Goal: Information Seeking & Learning: Learn about a topic

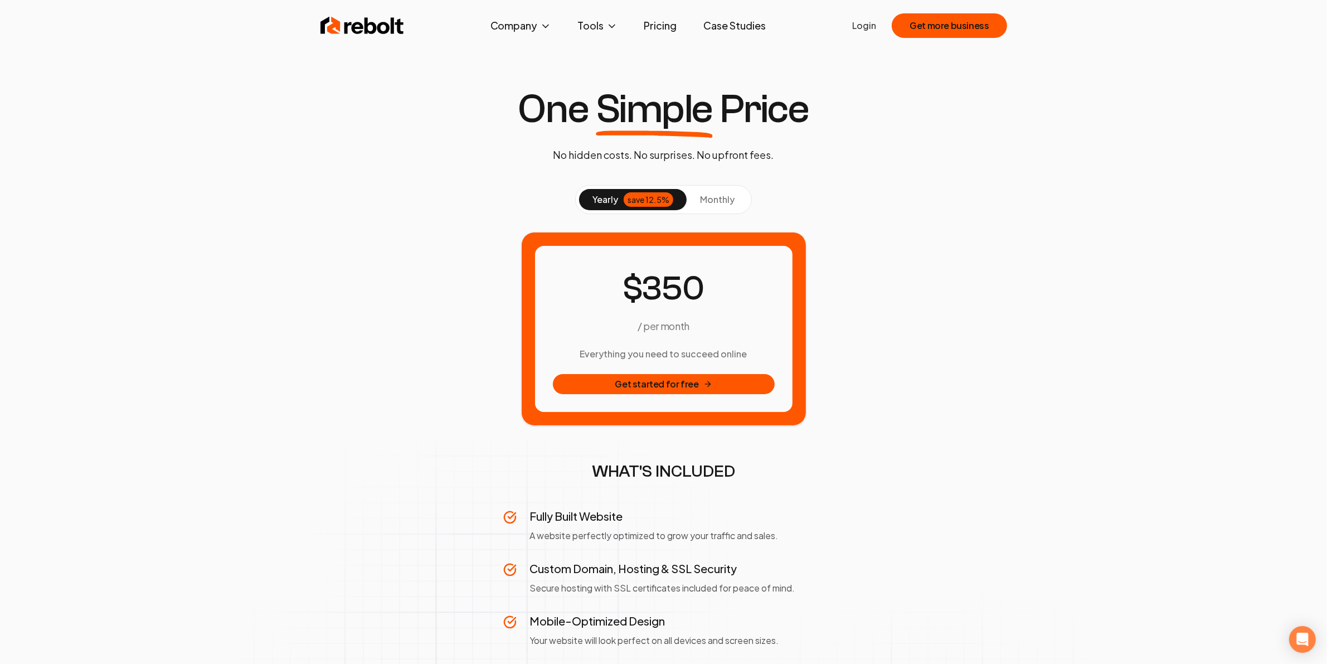
click at [727, 205] on button "monthly" at bounding box center [716, 199] width 61 height 21
click at [618, 202] on button "yearly save 12.5%" at bounding box center [633, 199] width 108 height 21
click at [719, 196] on span "monthly" at bounding box center [717, 199] width 35 height 12
click at [659, 23] on link "Pricing" at bounding box center [660, 25] width 51 height 22
click at [599, 201] on span "yearly" at bounding box center [605, 199] width 26 height 13
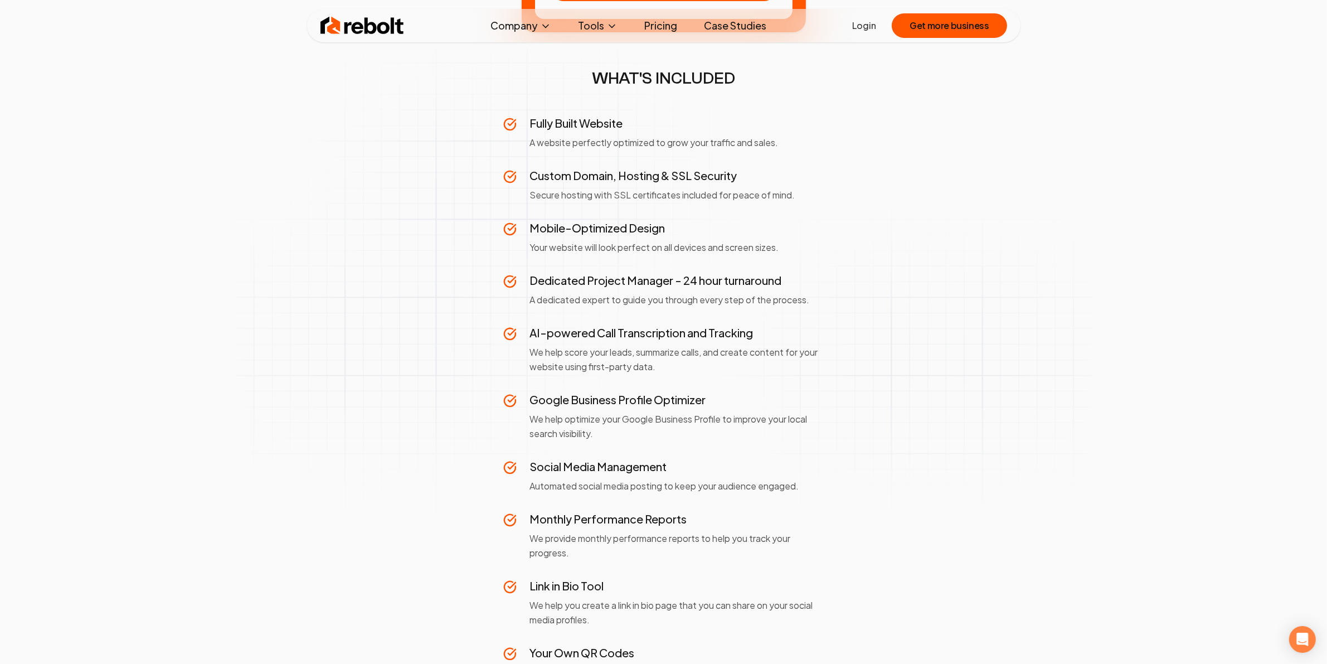
scroll to position [418, 0]
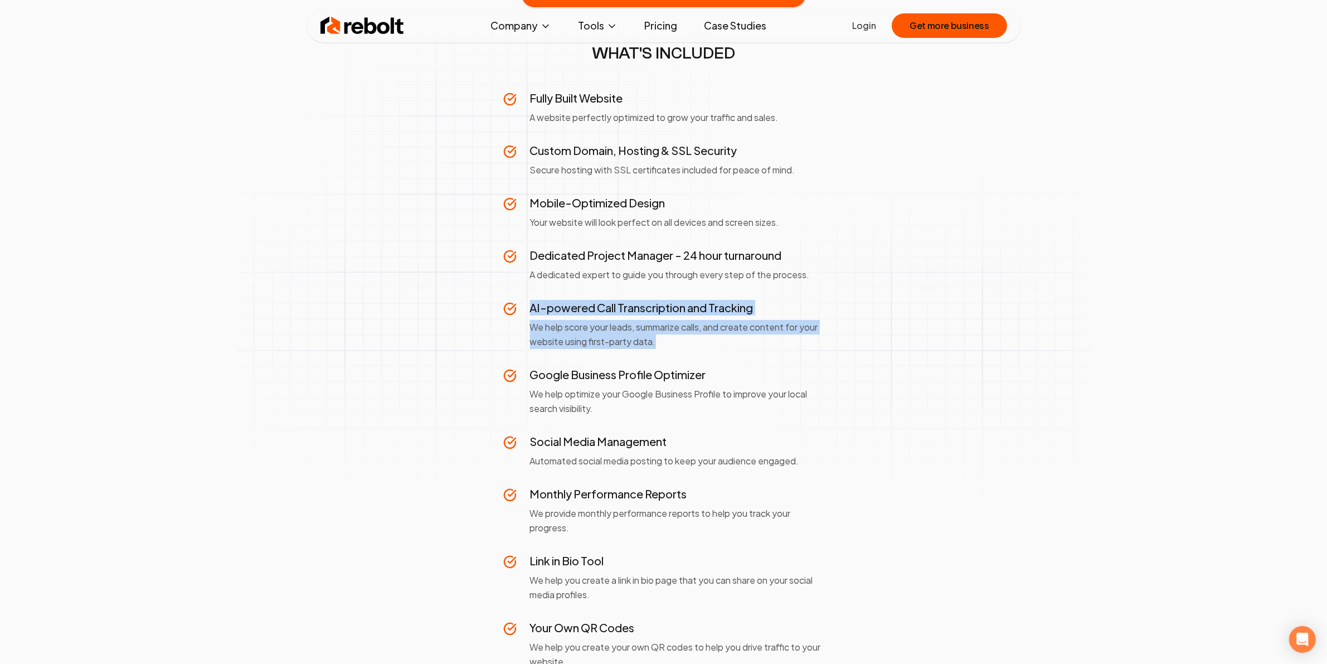
drag, startPoint x: 684, startPoint y: 342, endPoint x: 529, endPoint y: 308, distance: 158.0
click at [530, 308] on div "AI-powered Call Transcription and Tracking We help score your leads, summarize …" at bounding box center [677, 324] width 294 height 49
copy div "AI-powered Call Transcription and Tracking We help score your leads, summarize …"
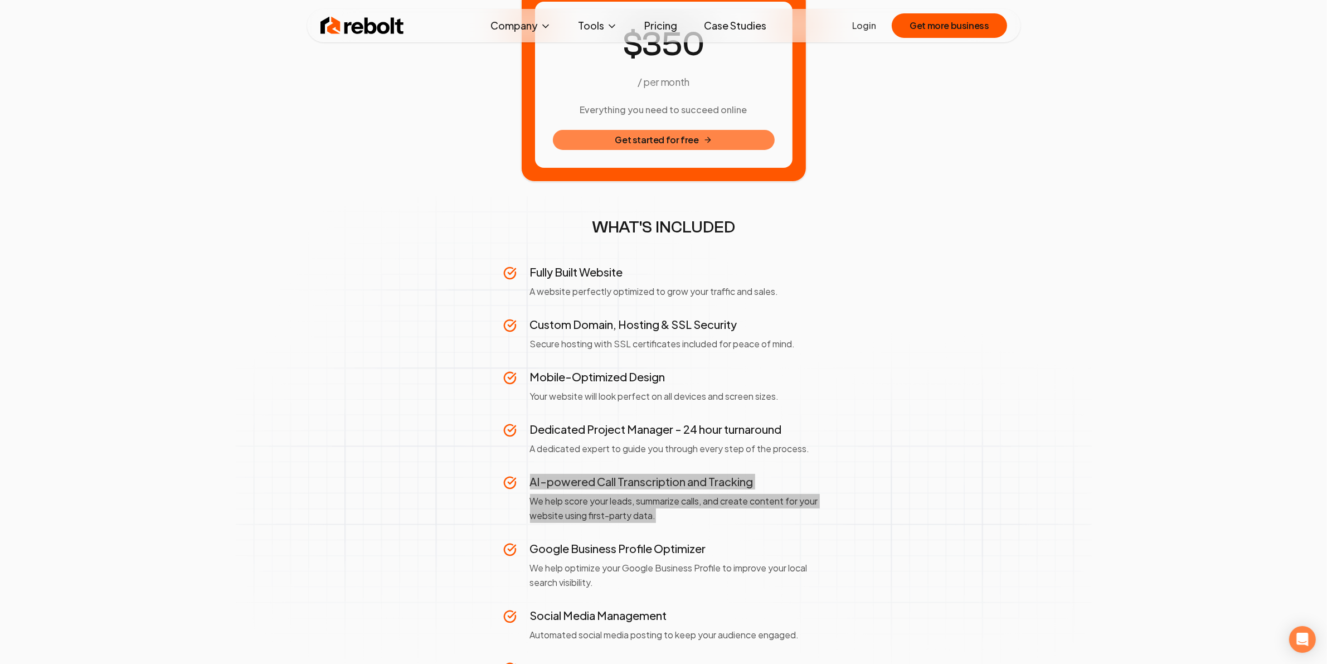
scroll to position [246, 0]
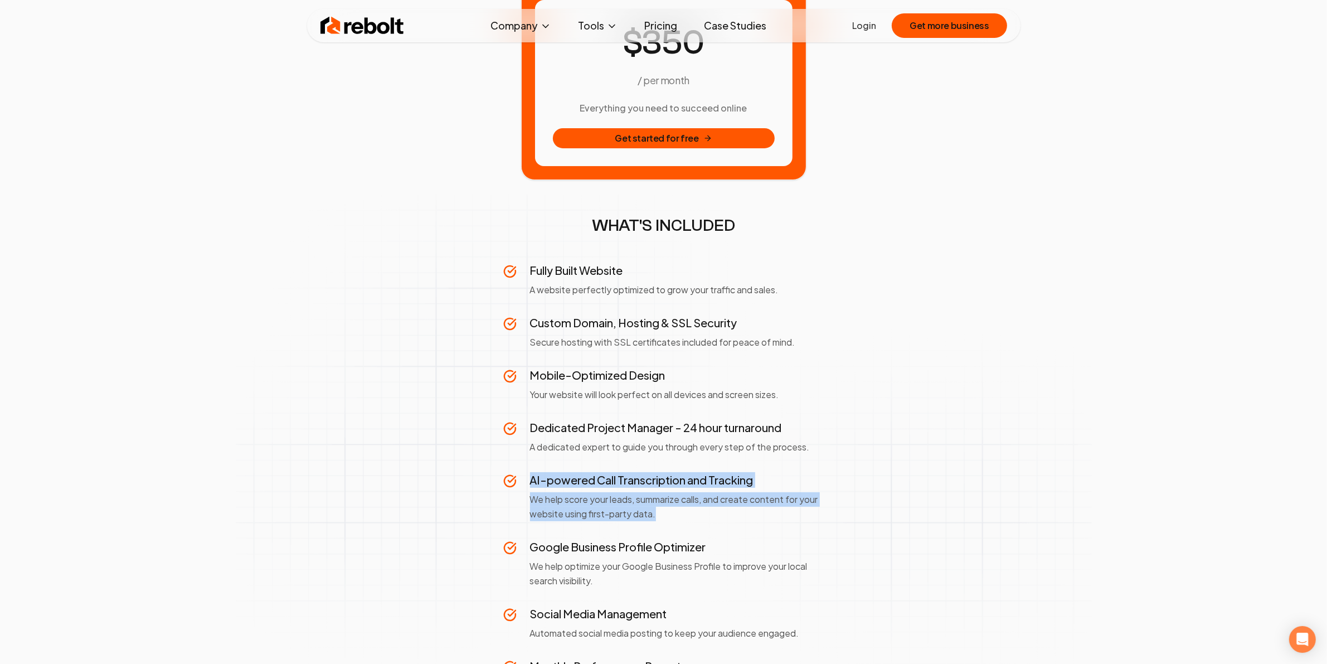
click at [685, 510] on p "We help score your leads, summarize calls, and create content for your website …" at bounding box center [677, 506] width 294 height 29
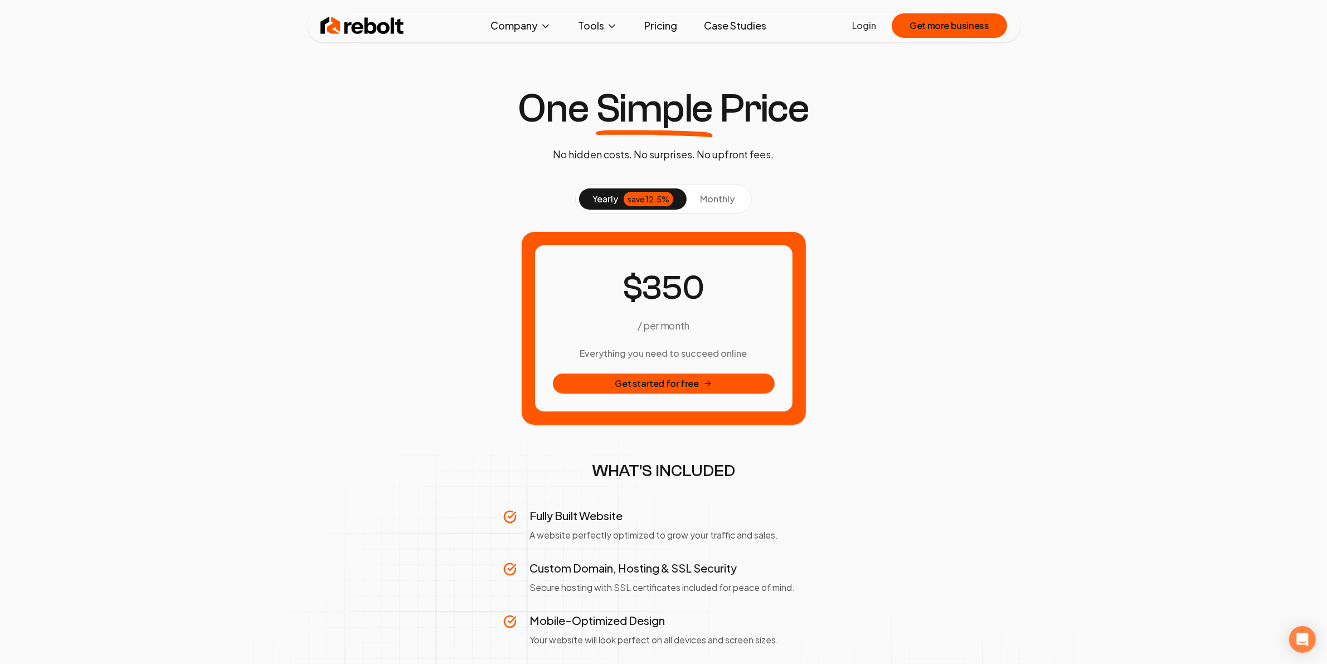
scroll to position [0, 0]
click at [346, 32] on img at bounding box center [362, 25] width 84 height 22
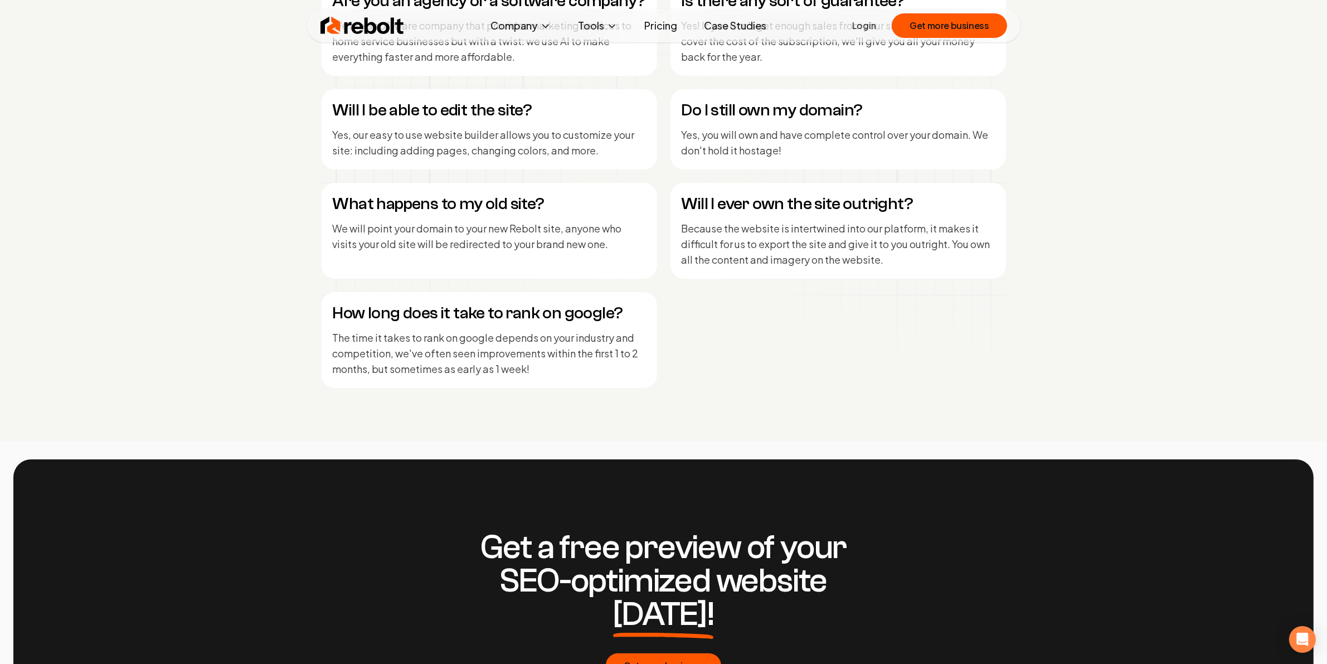
scroll to position [5985, 0]
